Goal: Task Accomplishment & Management: Manage account settings

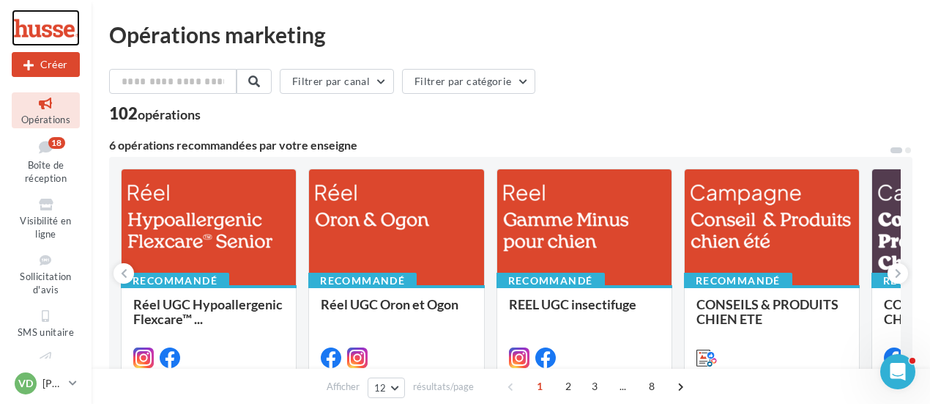
click at [47, 30] on div at bounding box center [46, 28] width 68 height 37
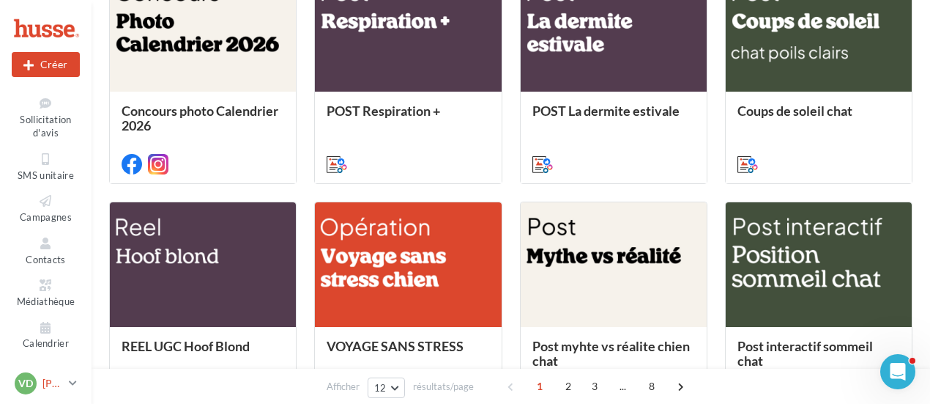
scroll to position [659, 0]
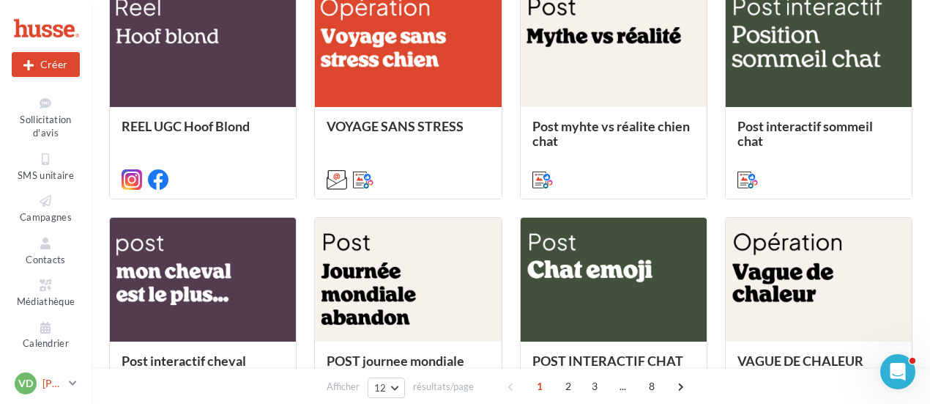
click at [53, 383] on p "[PERSON_NAME]" at bounding box center [52, 383] width 21 height 15
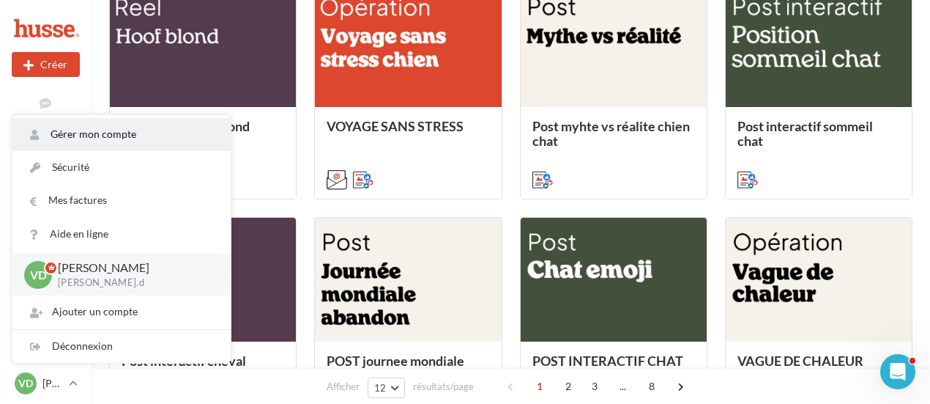
click at [108, 138] on link "Gérer mon compte" at bounding box center [121, 134] width 218 height 33
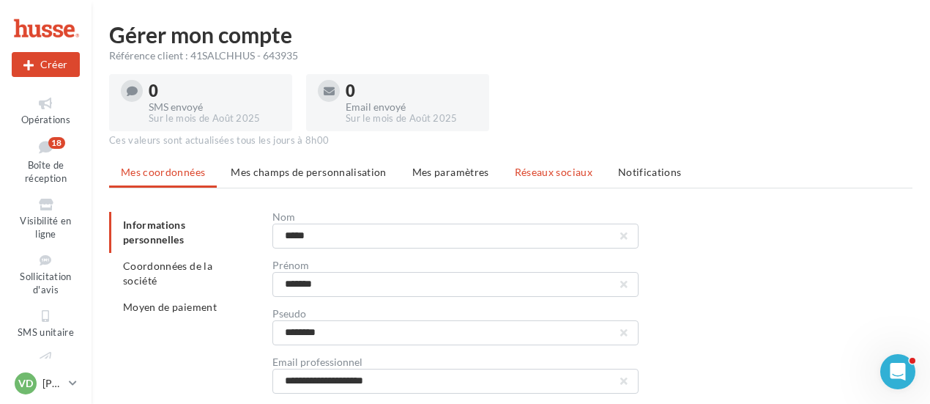
click at [546, 175] on span "Réseaux sociaux" at bounding box center [554, 172] width 78 height 12
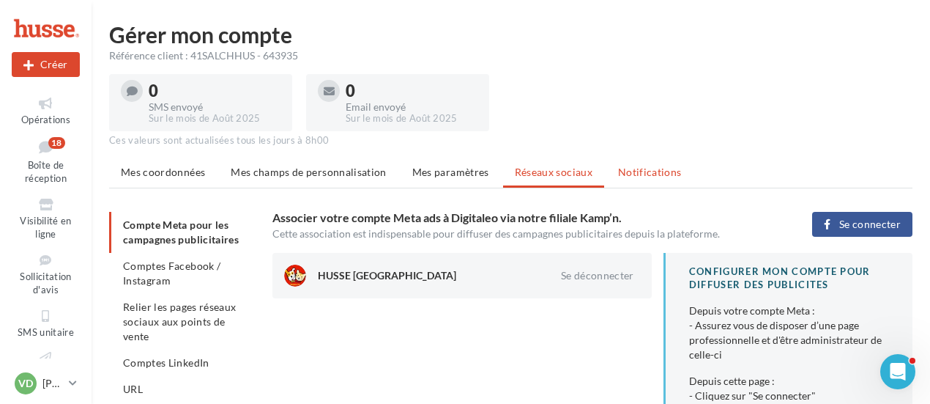
click at [638, 175] on span "Notifications" at bounding box center [650, 172] width 64 height 12
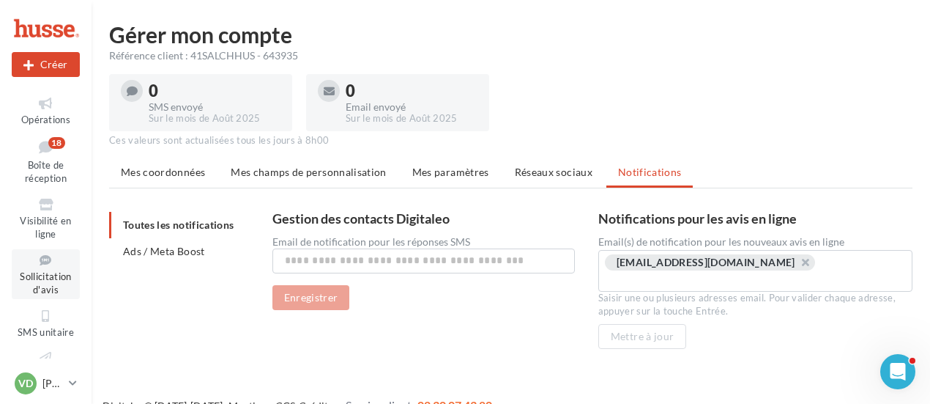
scroll to position [73, 0]
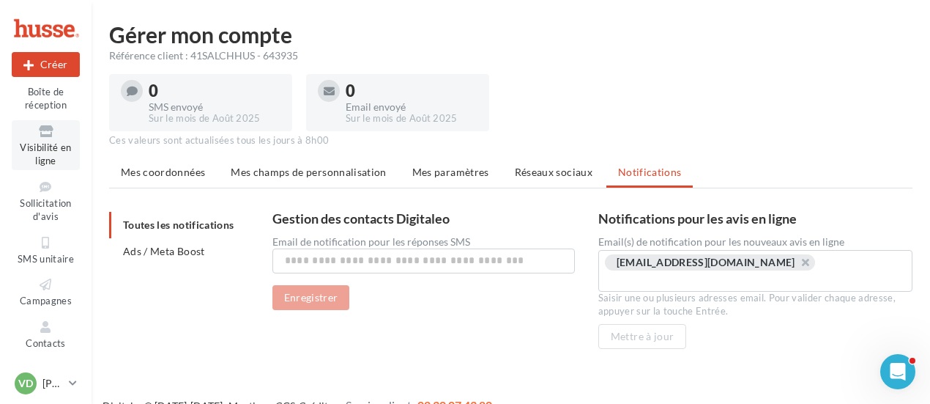
click at [50, 151] on span "Visibilité en ligne" at bounding box center [45, 154] width 51 height 26
